Goal: Transaction & Acquisition: Book appointment/travel/reservation

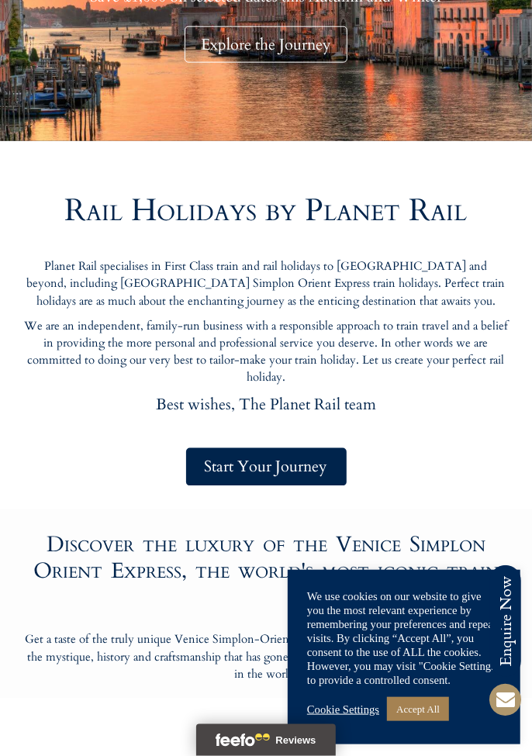
click at [353, 716] on link "Cookie Settings" at bounding box center [343, 709] width 72 height 14
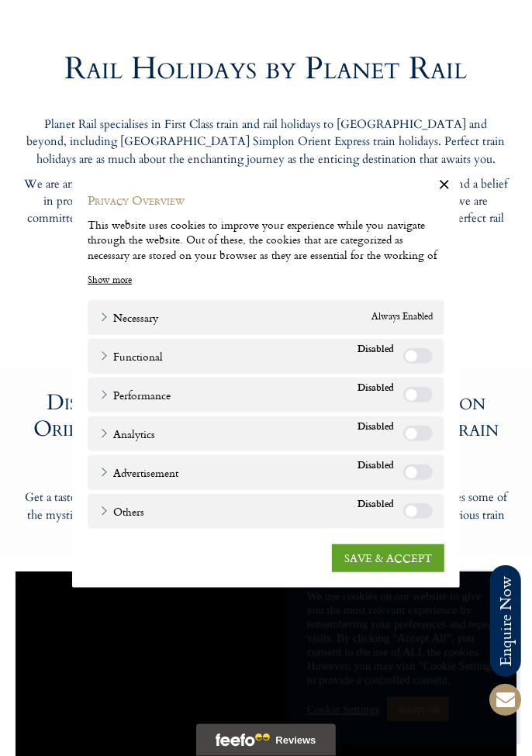
scroll to position [720, 0]
click at [382, 571] on link "SAVE & ACCEPT" at bounding box center [388, 557] width 112 height 28
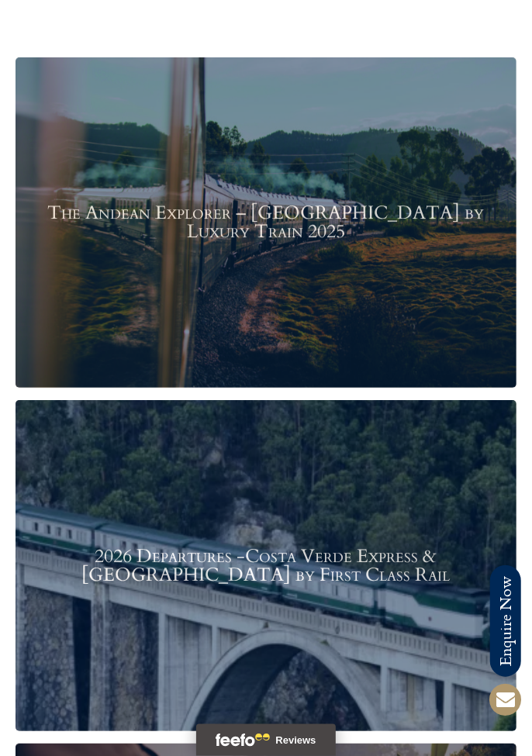
scroll to position [1672, 0]
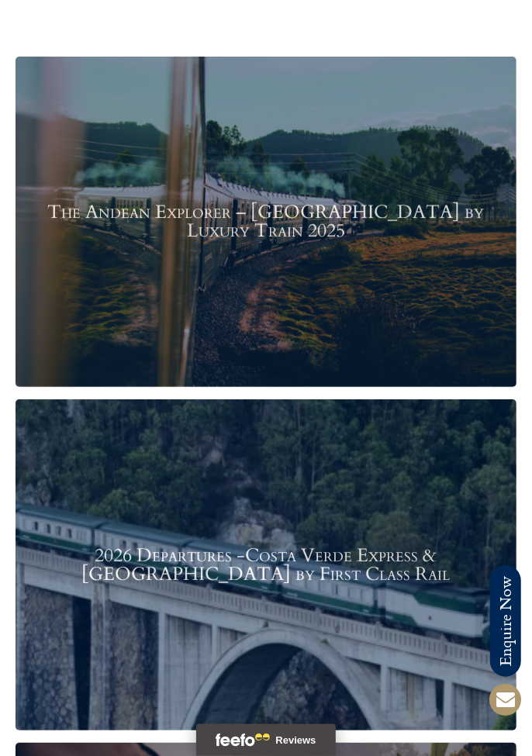
click at [276, 285] on div "The Andean Explorer – [GEOGRAPHIC_DATA] by Luxury Train 2025" at bounding box center [266, 222] width 501 height 330
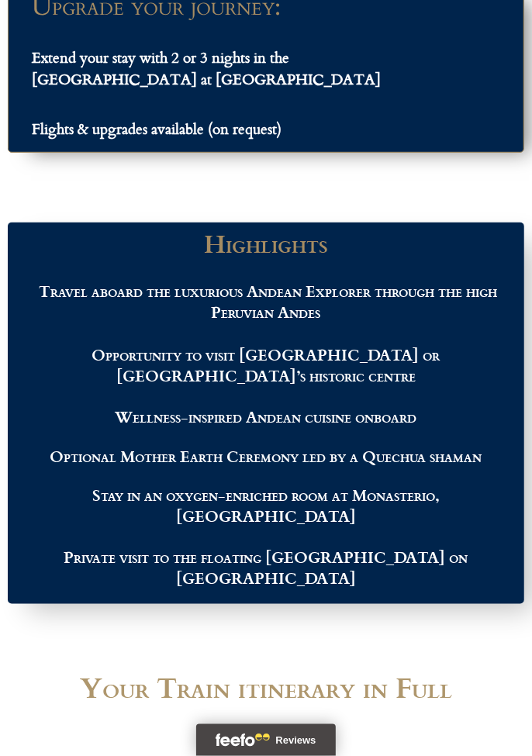
scroll to position [2116, 0]
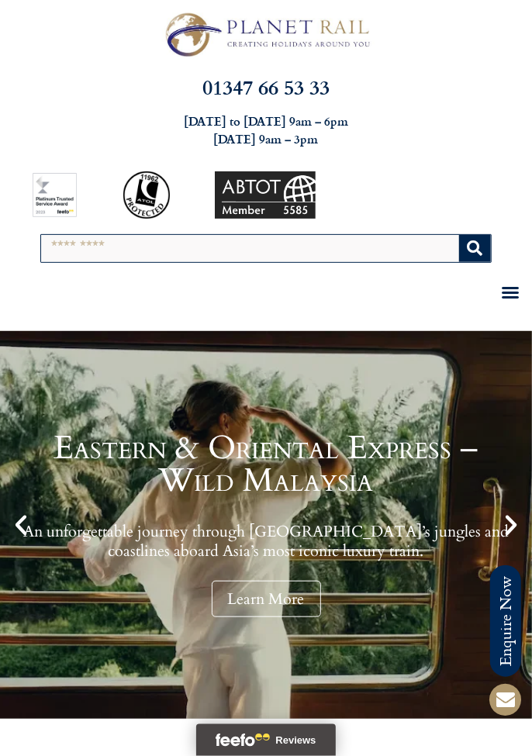
click at [171, 250] on input "Search" at bounding box center [249, 248] width 417 height 27
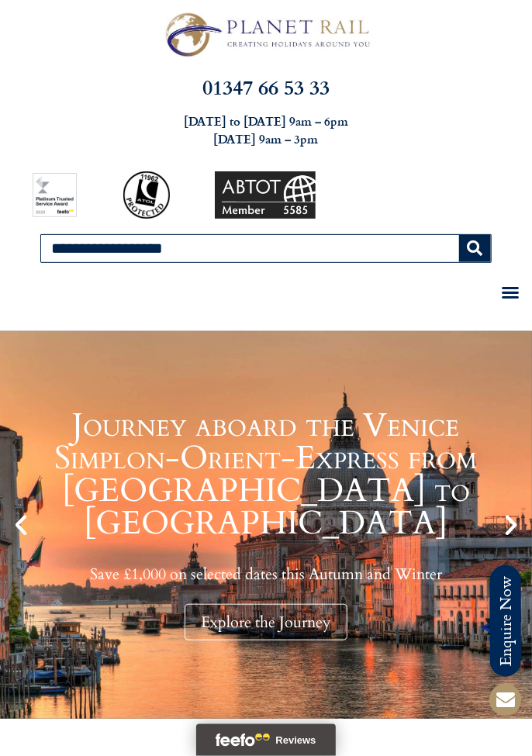
type input "**********"
click at [459, 235] on button "Search" at bounding box center [475, 248] width 32 height 27
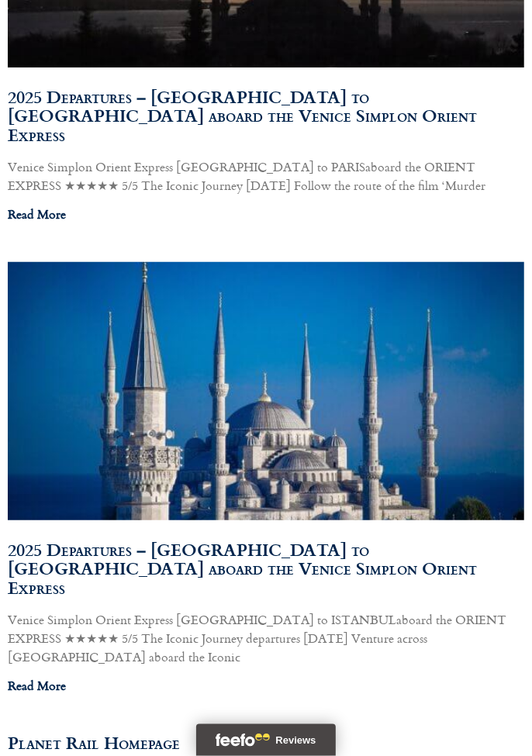
scroll to position [1057, 0]
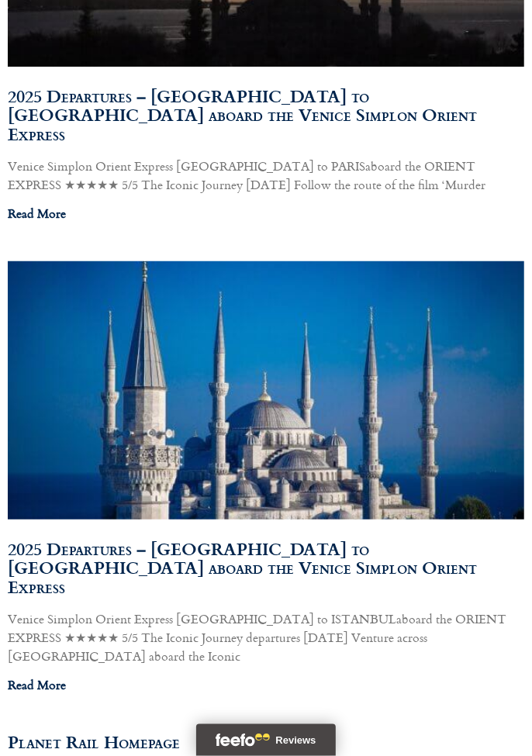
click at [289, 536] on link "2025 Departures – Paris to Istanbul aboard the Venice Simplon Orient Express" at bounding box center [242, 568] width 469 height 64
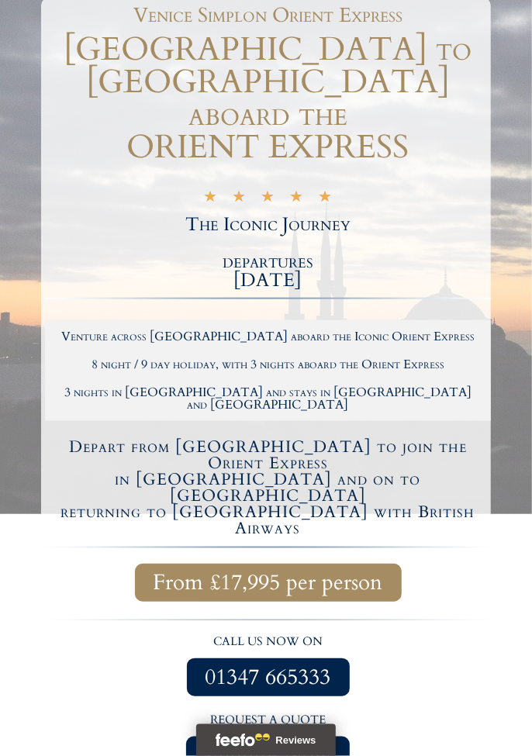
scroll to position [387, 0]
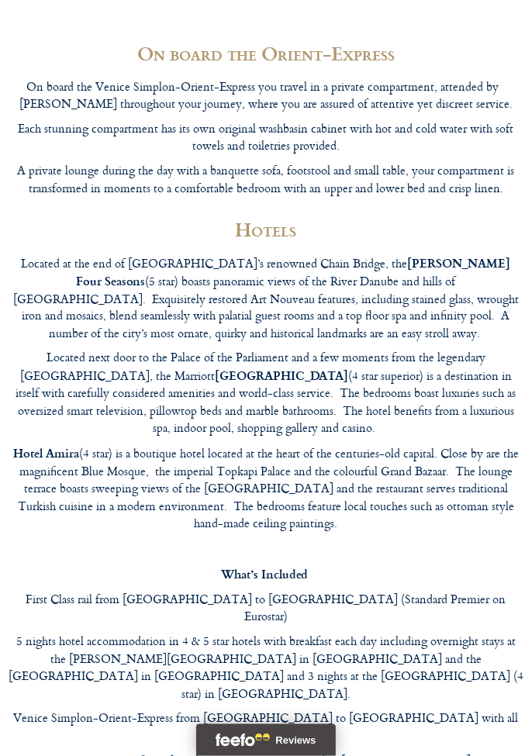
scroll to position [9929, 0]
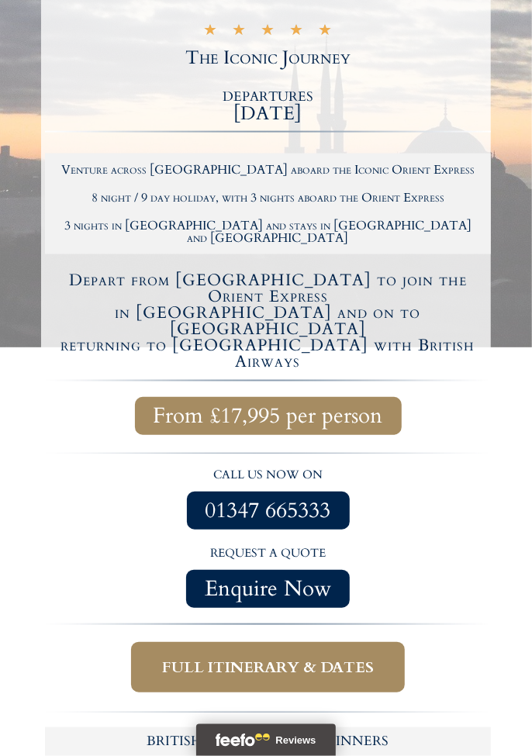
scroll to position [387, 0]
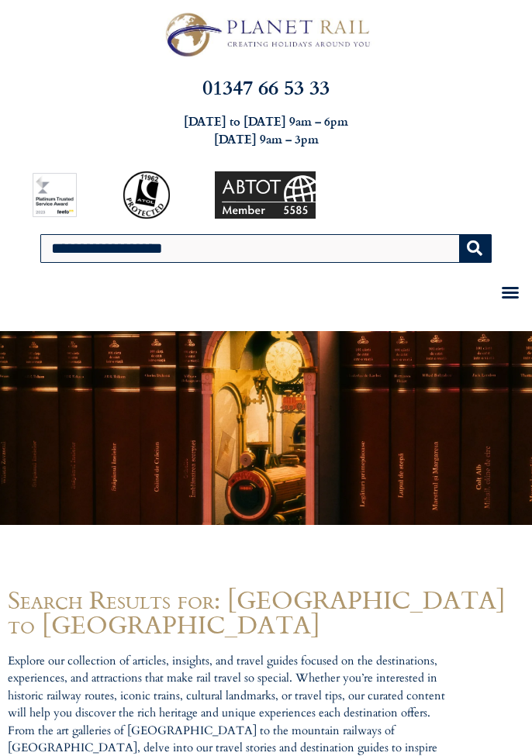
scroll to position [1177, 0]
